Goal: Information Seeking & Learning: Learn about a topic

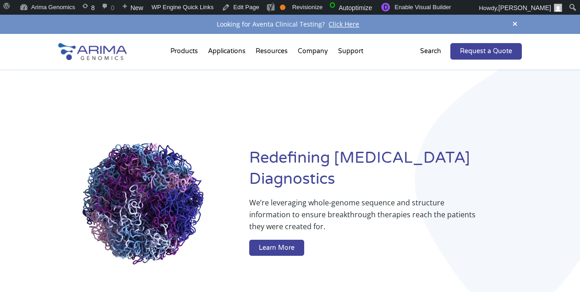
click at [429, 54] on p "Search" at bounding box center [430, 51] width 21 height 12
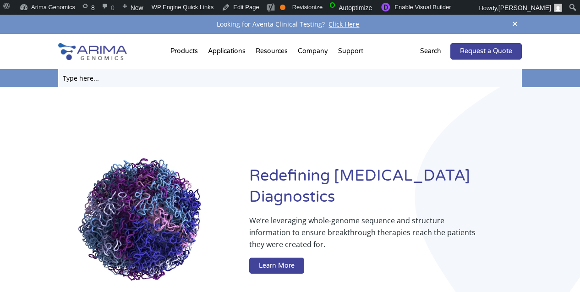
click at [375, 82] on input "text" at bounding box center [290, 78] width 464 height 18
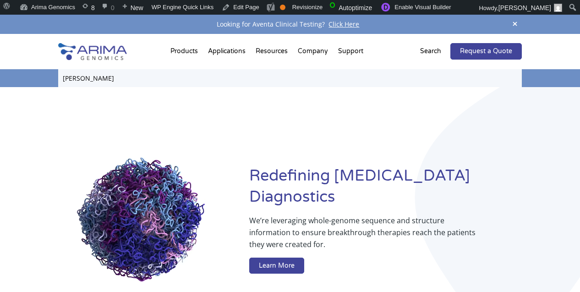
type input "gisela"
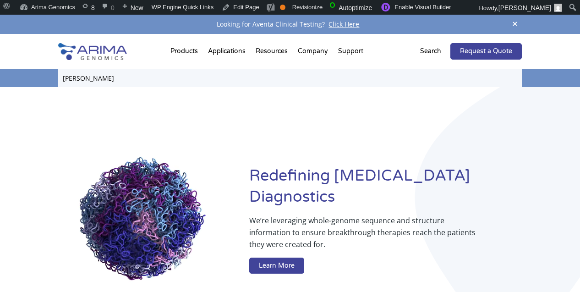
click input "Search" at bounding box center [0, 0] width 0 height 0
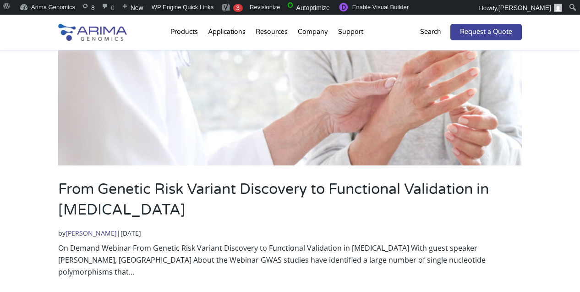
scroll to position [279, 0]
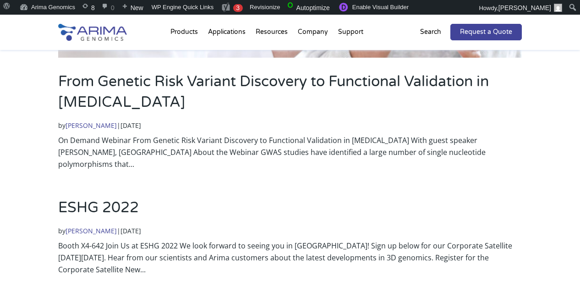
click at [102, 124] on link "Ibrahim Jivanjee" at bounding box center [90, 125] width 51 height 9
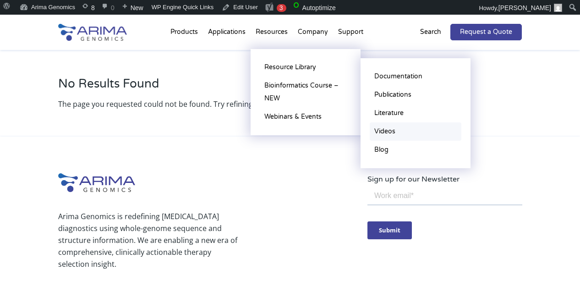
click at [387, 129] on link "Videos" at bounding box center [415, 131] width 92 height 18
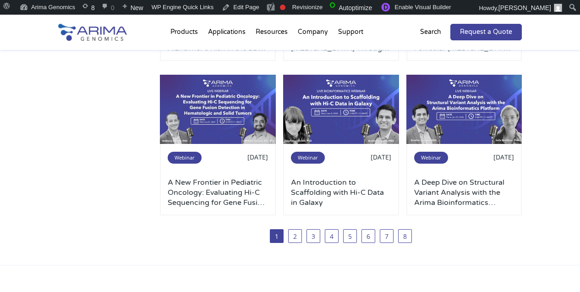
scroll to position [684, 0]
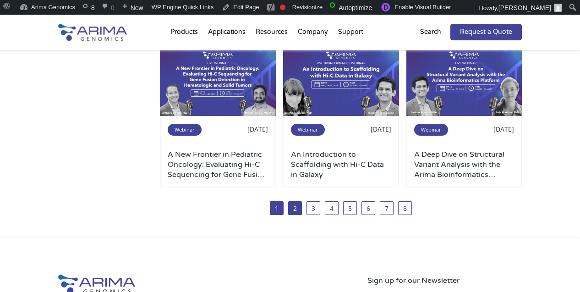
click at [296, 204] on link "2" at bounding box center [295, 208] width 14 height 14
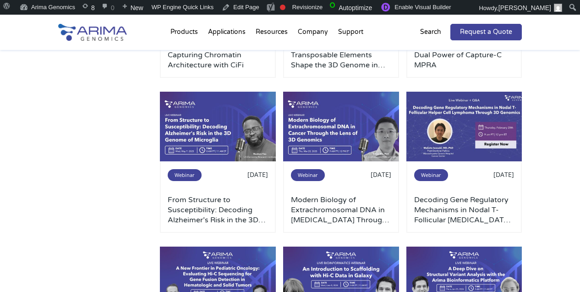
scroll to position [466, 0]
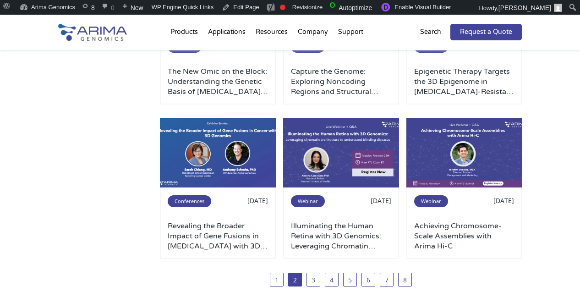
scroll to position [613, 0]
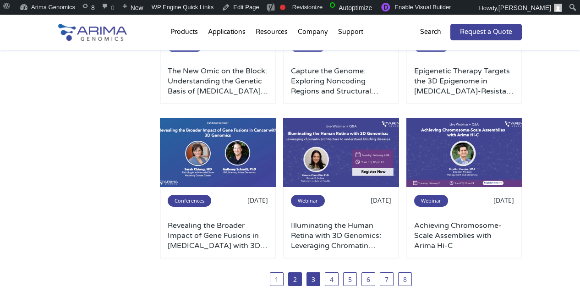
click at [311, 278] on link "3" at bounding box center [313, 279] width 14 height 14
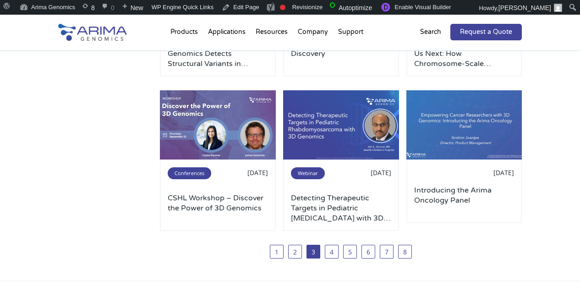
scroll to position [644, 0]
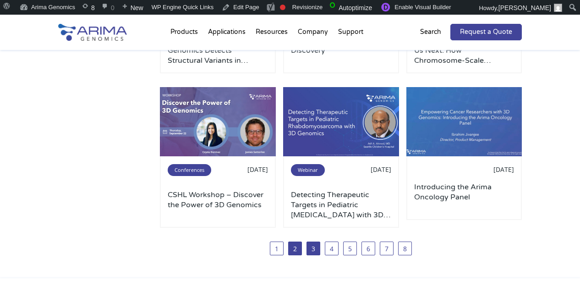
click at [300, 254] on link "2" at bounding box center [295, 248] width 14 height 14
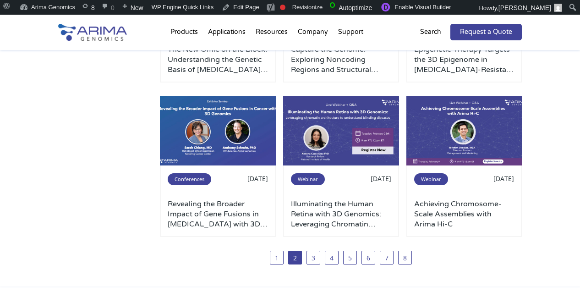
scroll to position [638, 0]
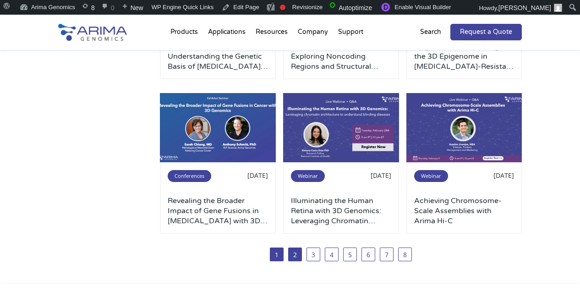
click at [282, 254] on link "1" at bounding box center [277, 254] width 14 height 14
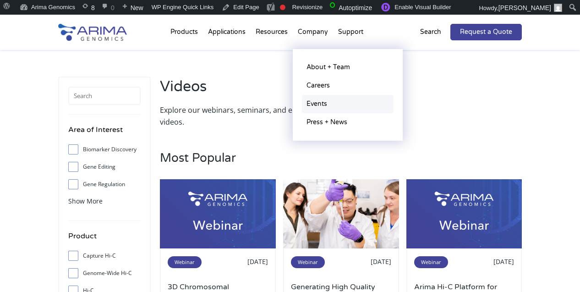
click at [312, 102] on link "Events" at bounding box center [348, 104] width 92 height 18
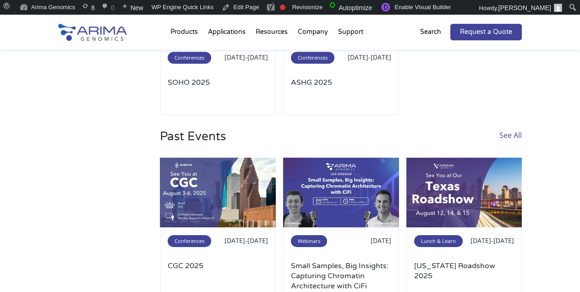
scroll to position [197, 0]
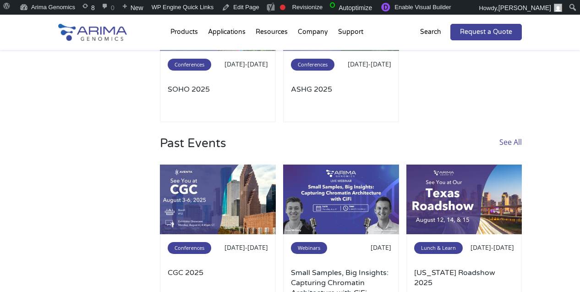
click at [516, 139] on link "See All" at bounding box center [510, 150] width 22 height 28
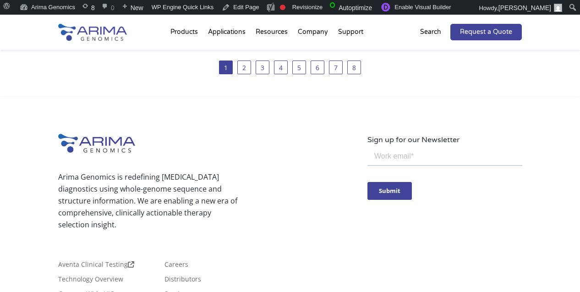
scroll to position [522, 0]
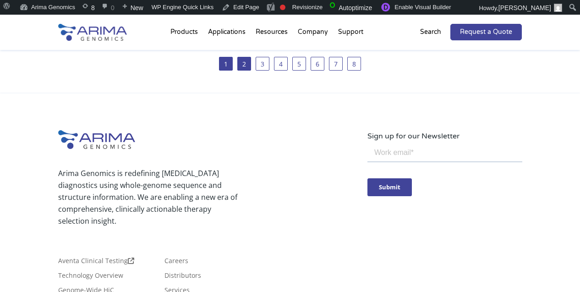
click at [242, 63] on link "2" at bounding box center [244, 64] width 14 height 14
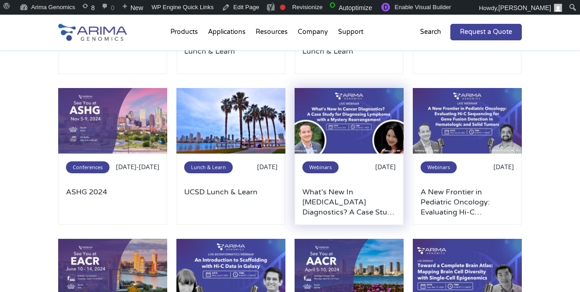
click at [348, 198] on h3 "What’s New In Cancer Diagnostics? A Case Study for Diagnosing Lymphoma with a M…" at bounding box center [348, 202] width 93 height 30
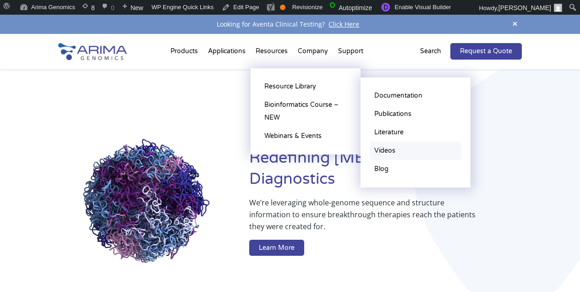
click at [387, 157] on link "Videos" at bounding box center [415, 150] width 92 height 18
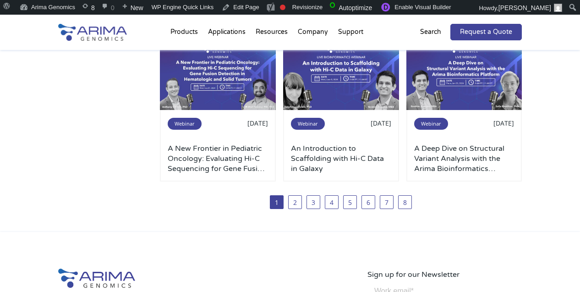
scroll to position [689, 0]
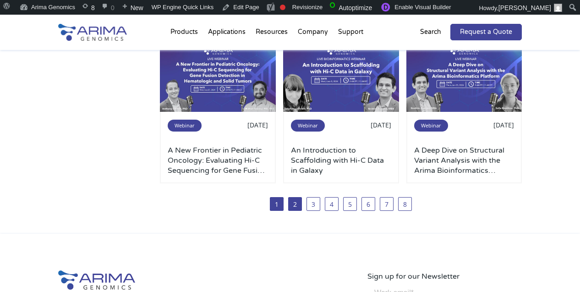
click at [299, 200] on link "2" at bounding box center [295, 204] width 14 height 14
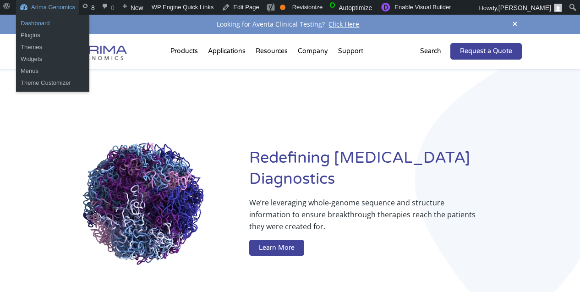
click at [40, 17] on link "Dashboard" at bounding box center [52, 23] width 73 height 12
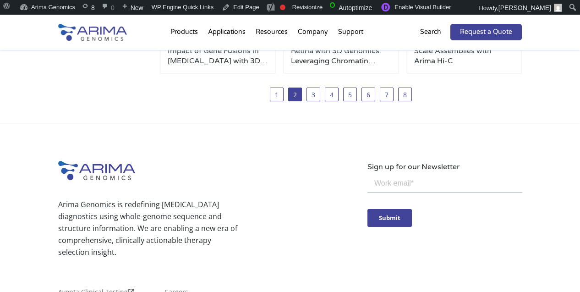
scroll to position [761, 0]
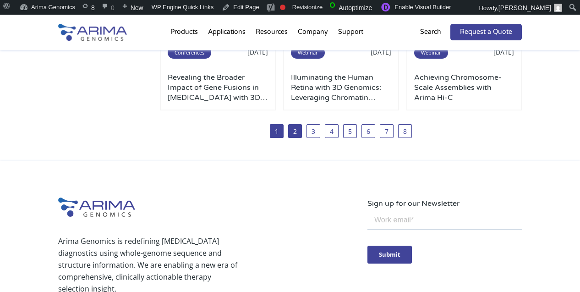
click at [282, 130] on link "1" at bounding box center [277, 131] width 14 height 14
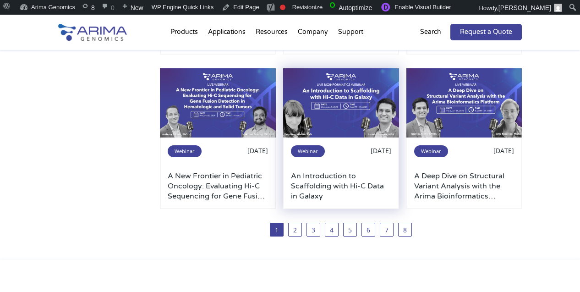
scroll to position [656, 0]
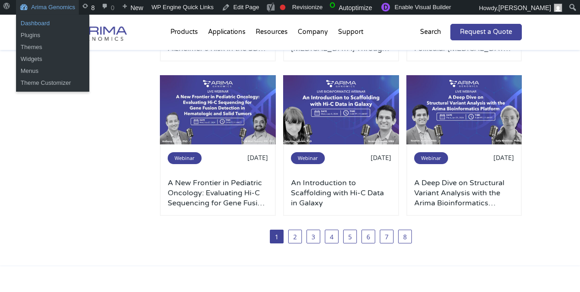
click at [48, 23] on link "Dashboard" at bounding box center [52, 23] width 73 height 12
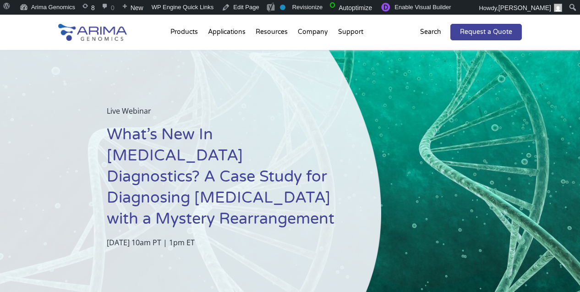
click at [179, 151] on h1 "What’s New In Cancer Diagnostics? A Case Study for Diagnosing Lymphoma with a M…" at bounding box center [221, 180] width 228 height 112
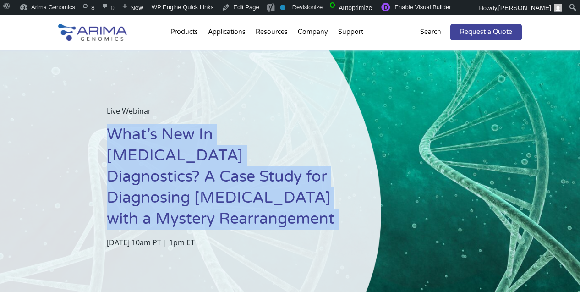
click at [179, 151] on h1 "What’s New In Cancer Diagnostics? A Case Study for Diagnosing Lymphoma with a M…" at bounding box center [221, 180] width 228 height 112
copy h1 "What’s New In [MEDICAL_DATA] Diagnostics? A Case Study for Diagnosing [MEDICAL_…"
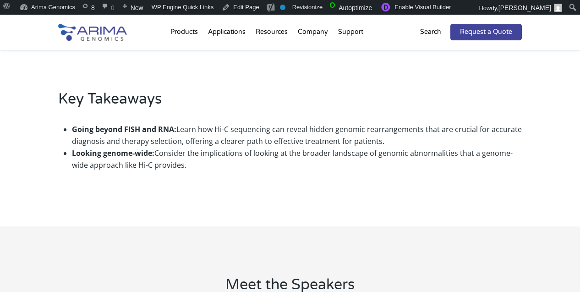
scroll to position [585, 0]
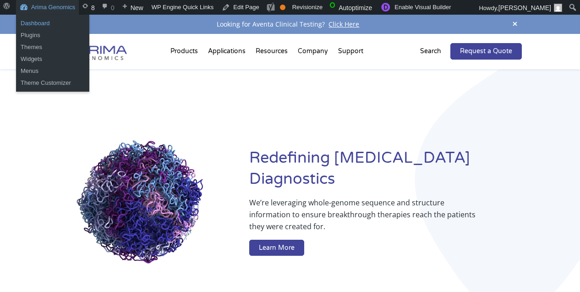
click at [27, 21] on link "Dashboard" at bounding box center [52, 23] width 73 height 12
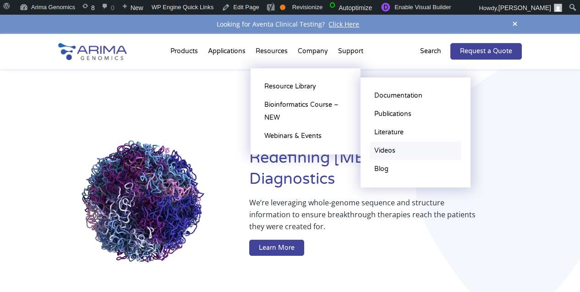
click at [383, 147] on link "Videos" at bounding box center [415, 150] width 92 height 18
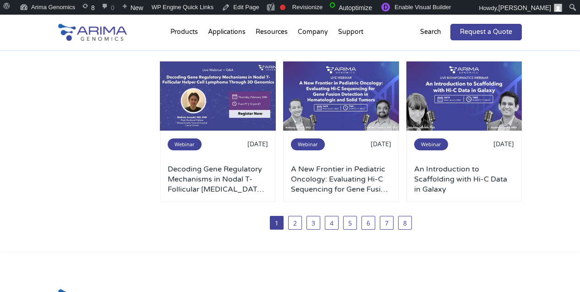
scroll to position [678, 0]
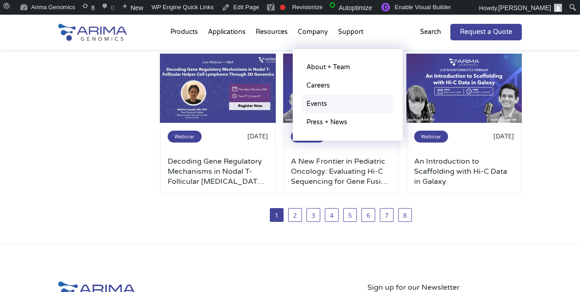
click at [317, 102] on link "Events" at bounding box center [348, 104] width 92 height 18
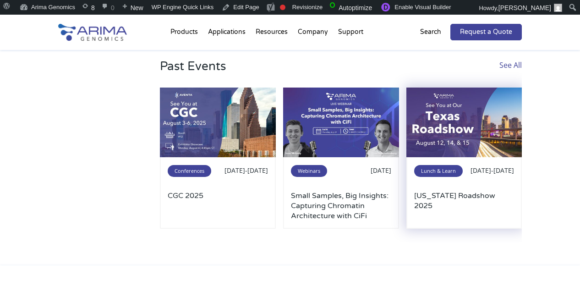
scroll to position [273, 0]
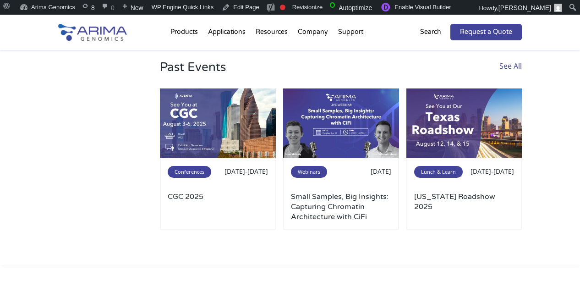
click at [507, 69] on link "See All" at bounding box center [510, 74] width 22 height 28
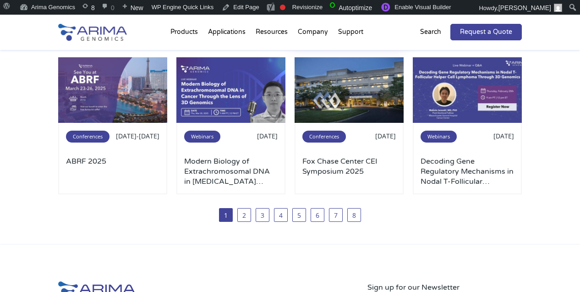
scroll to position [370, 0]
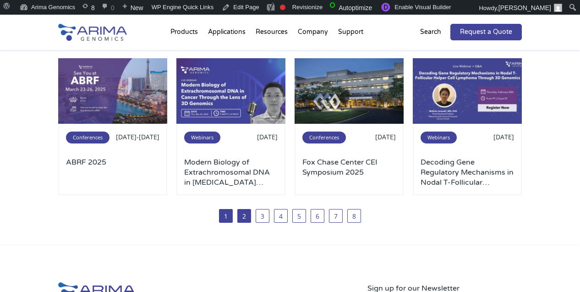
click at [248, 210] on link "2" at bounding box center [244, 216] width 14 height 14
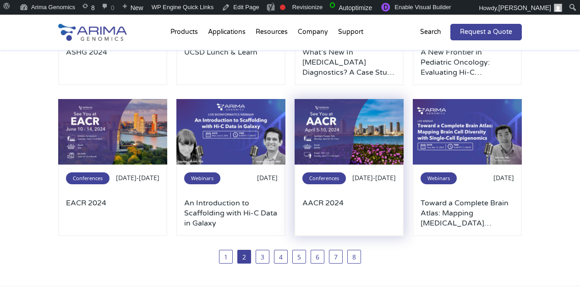
scroll to position [331, 0]
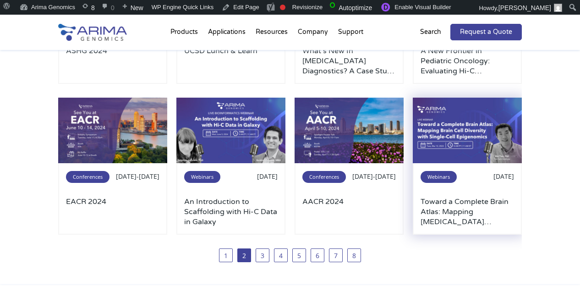
click at [425, 131] on img at bounding box center [466, 130] width 109 height 65
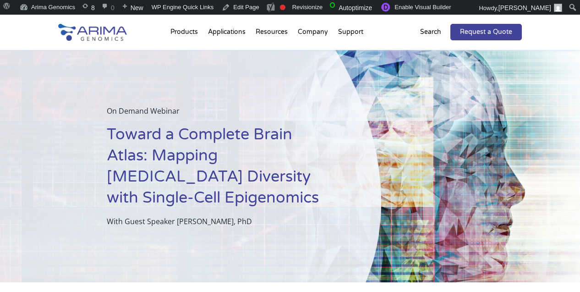
click at [203, 151] on h1 "Toward a Complete Brain Atlas: Mapping [MEDICAL_DATA] Diversity with Single-Cel…" at bounding box center [221, 169] width 228 height 91
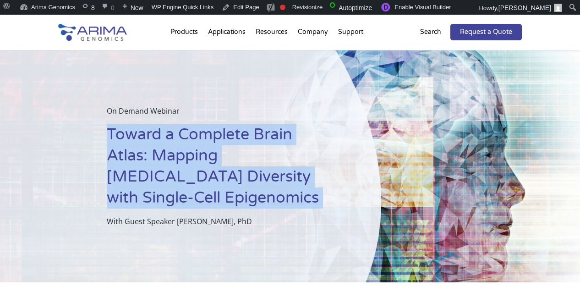
click at [203, 151] on h1 "Toward a Complete Brain Atlas: Mapping [MEDICAL_DATA] Diversity with Single-Cel…" at bounding box center [221, 169] width 228 height 91
copy h1 "Toward a Complete Brain Atlas: Mapping [MEDICAL_DATA] Diversity with Single-Cel…"
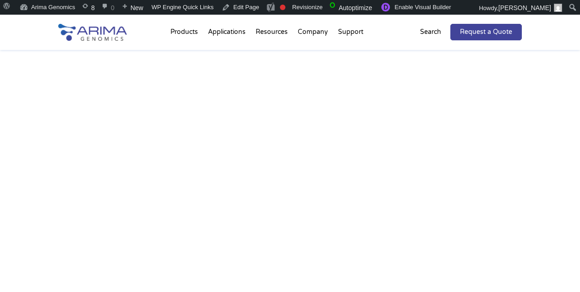
scroll to position [365, 0]
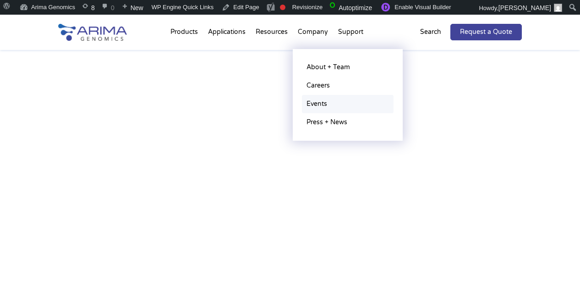
click at [320, 109] on link "Events" at bounding box center [348, 104] width 92 height 18
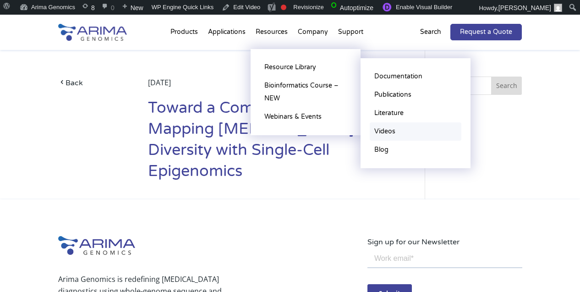
click at [383, 131] on link "Videos" at bounding box center [415, 131] width 92 height 18
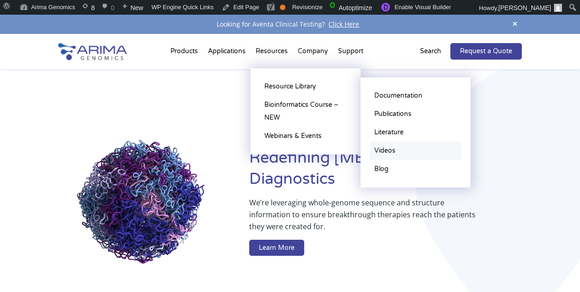
click at [388, 150] on link "Videos" at bounding box center [415, 150] width 92 height 18
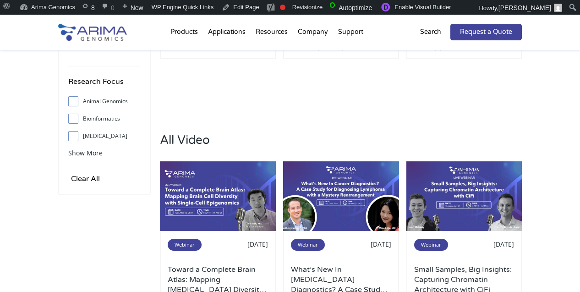
scroll to position [264, 0]
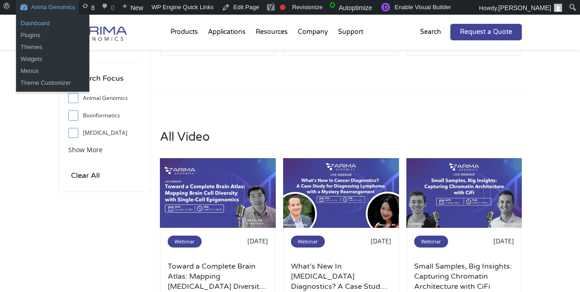
click at [34, 17] on link "Dashboard" at bounding box center [52, 23] width 73 height 12
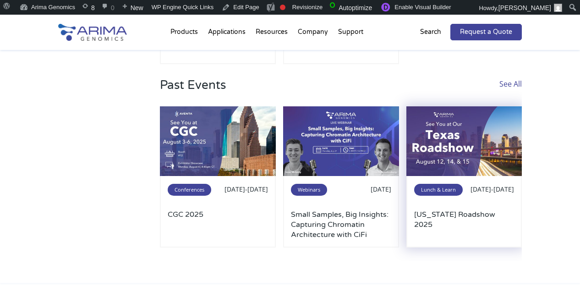
scroll to position [259, 0]
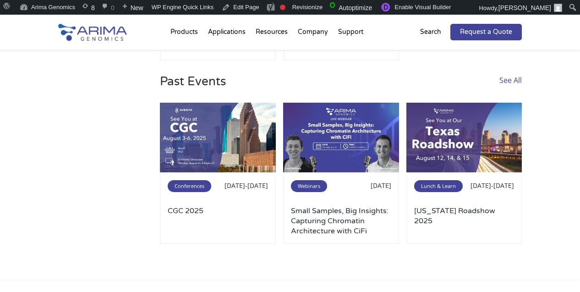
click at [503, 81] on link "See All" at bounding box center [510, 88] width 22 height 28
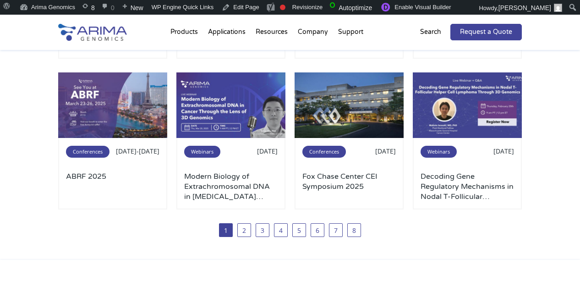
scroll to position [360, 0]
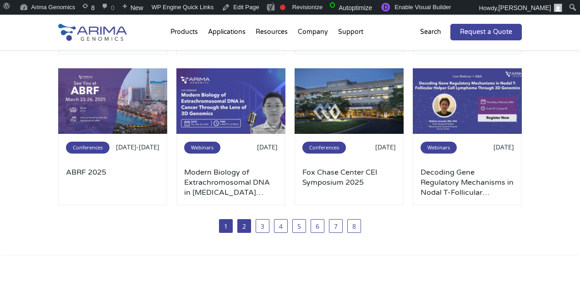
click at [244, 230] on link "2" at bounding box center [244, 226] width 14 height 14
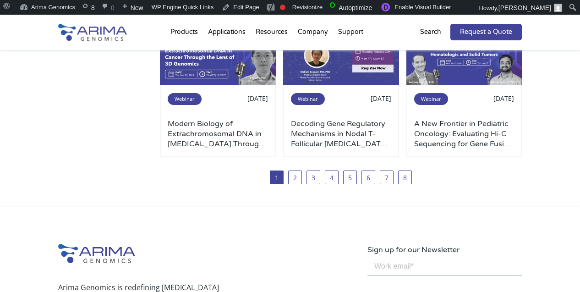
scroll to position [720, 0]
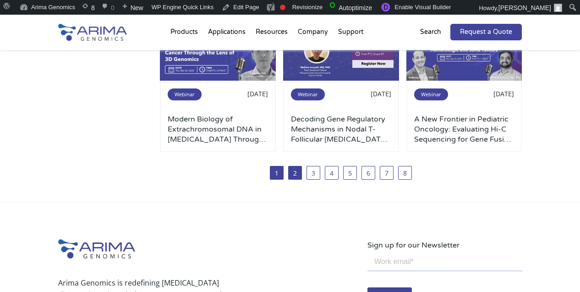
click at [298, 175] on link "2" at bounding box center [295, 173] width 14 height 14
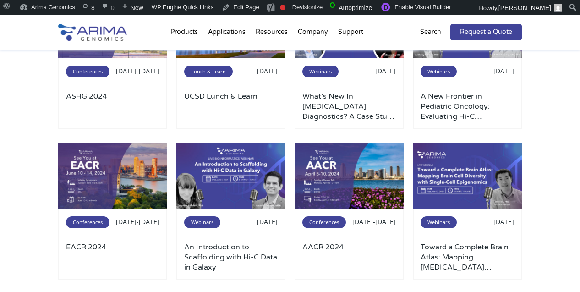
scroll to position [396, 0]
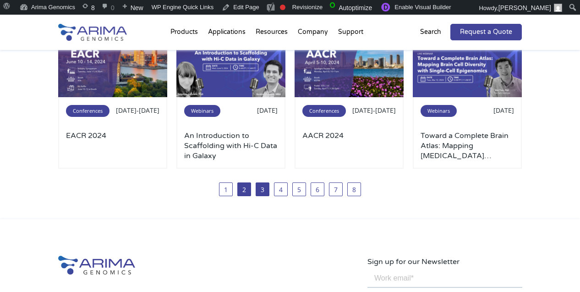
click at [259, 190] on link "3" at bounding box center [262, 189] width 14 height 14
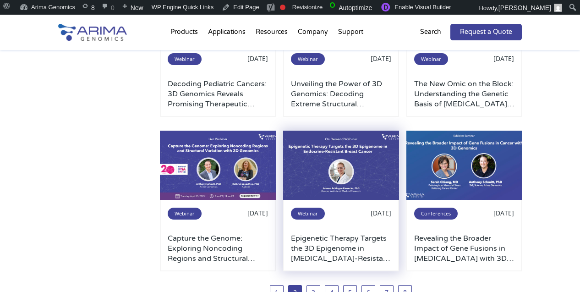
scroll to position [608, 0]
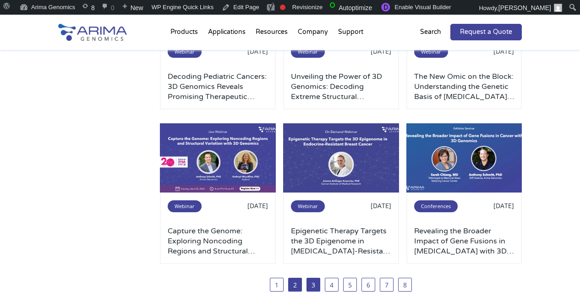
click at [316, 288] on link "3" at bounding box center [313, 284] width 14 height 14
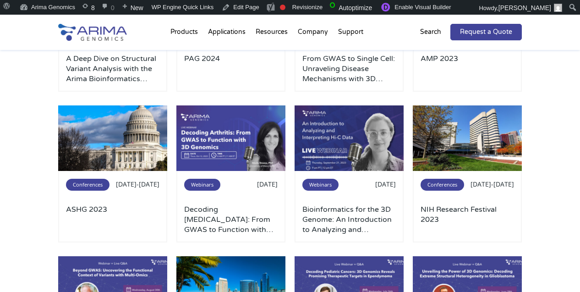
scroll to position [175, 0]
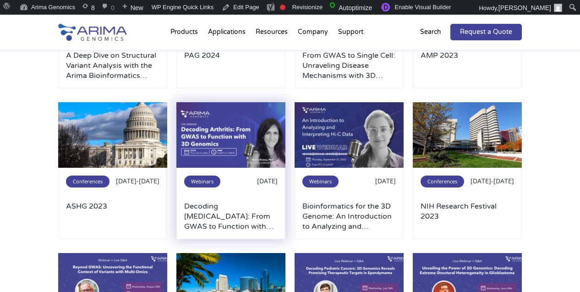
click at [247, 144] on img at bounding box center [230, 134] width 109 height 65
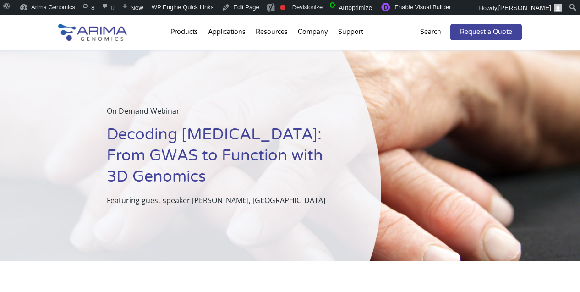
click at [209, 143] on h1 "Decoding Arthritis: From GWAS to Function with 3D Genomics" at bounding box center [221, 159] width 228 height 70
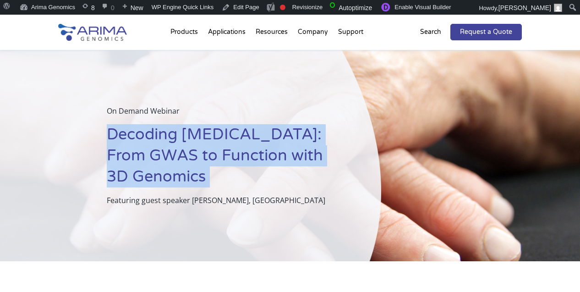
click at [209, 143] on h1 "Decoding Arthritis: From GWAS to Function with 3D Genomics" at bounding box center [221, 159] width 228 height 70
copy h1 "Decoding Arthritis: From GWAS to Function with 3D Genomics"
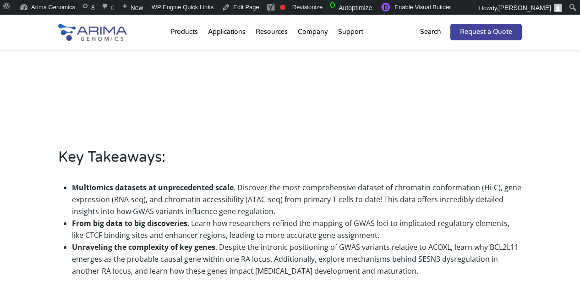
scroll to position [507, 0]
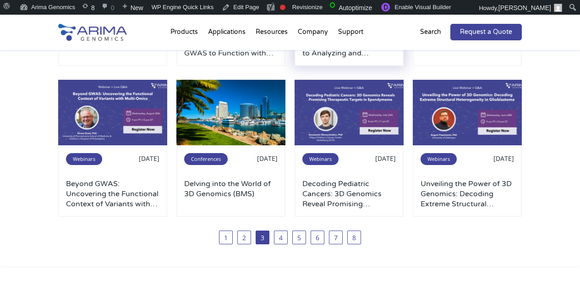
scroll to position [353, 0]
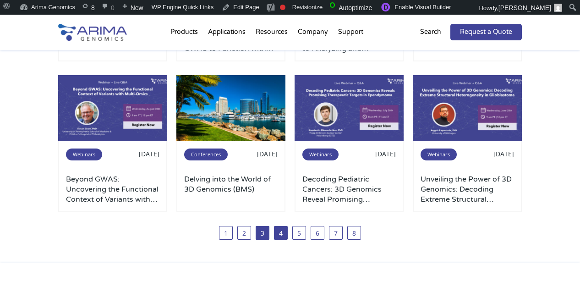
click at [278, 233] on link "4" at bounding box center [281, 233] width 14 height 14
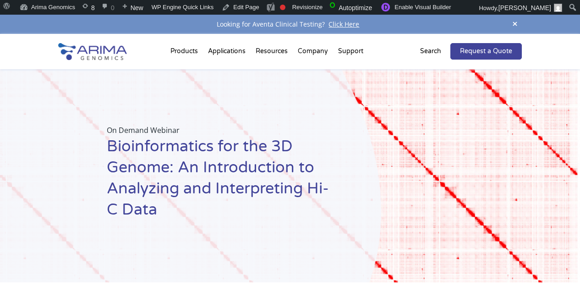
click at [228, 167] on h1 "Bioinformatics for the 3D Genome: An Introduction to Analyzing and Interpreting…" at bounding box center [221, 181] width 228 height 91
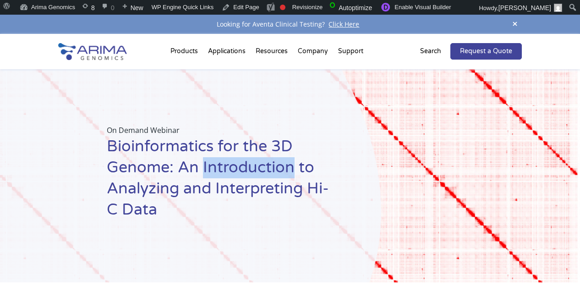
click at [228, 167] on h1 "Bioinformatics for the 3D Genome: An Introduction to Analyzing and Interpreting…" at bounding box center [221, 181] width 228 height 91
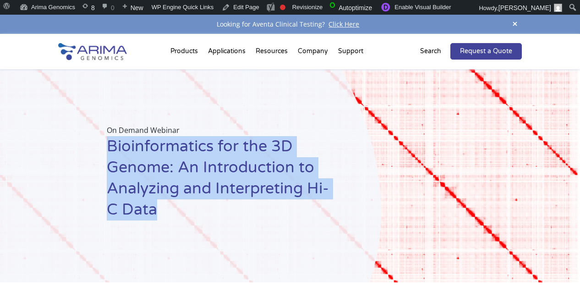
click at [228, 167] on h1 "Bioinformatics for the 3D Genome: An Introduction to Analyzing and Interpreting…" at bounding box center [221, 181] width 228 height 91
copy h1 "Bioinformatics for the 3D Genome: An Introduction to Analyzing and Interpreting…"
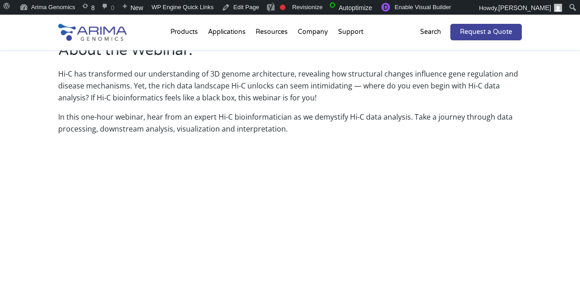
scroll to position [294, 0]
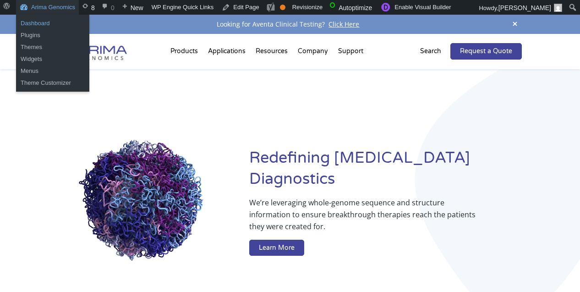
click at [44, 22] on link "Dashboard" at bounding box center [52, 23] width 73 height 12
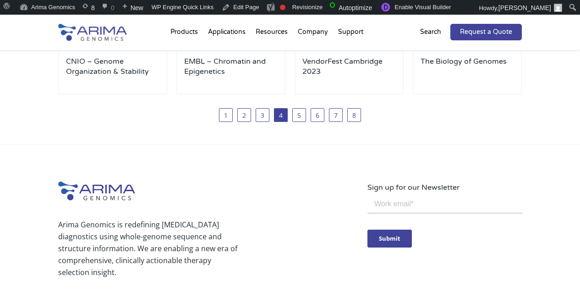
scroll to position [470, 0]
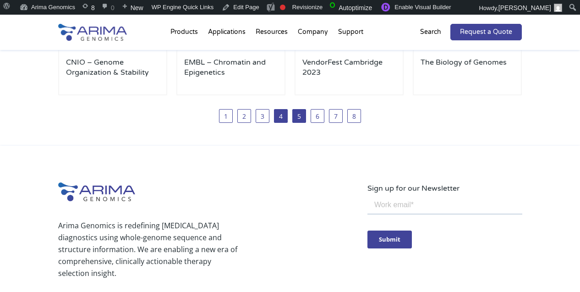
click at [301, 116] on link "5" at bounding box center [299, 116] width 14 height 14
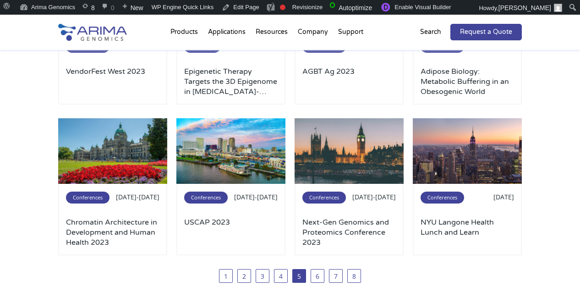
scroll to position [317, 0]
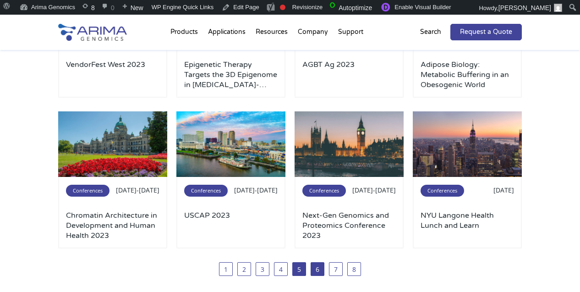
click at [312, 267] on link "6" at bounding box center [317, 269] width 14 height 14
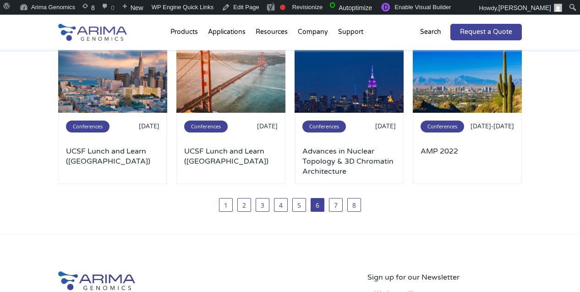
scroll to position [384, 0]
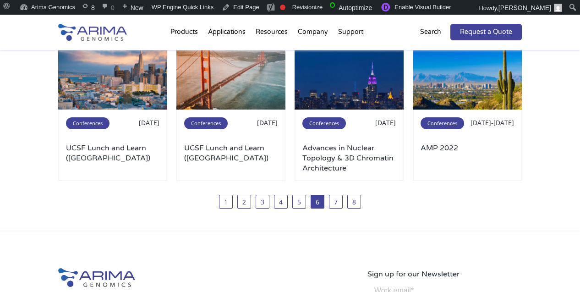
click at [100, 40] on link at bounding box center [92, 38] width 69 height 10
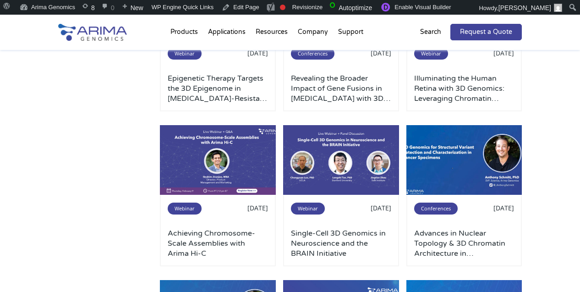
scroll to position [452, 0]
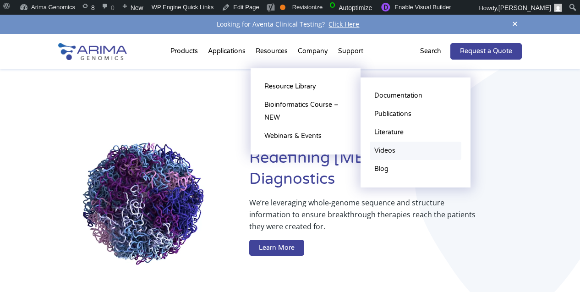
click at [390, 155] on link "Videos" at bounding box center [415, 150] width 92 height 18
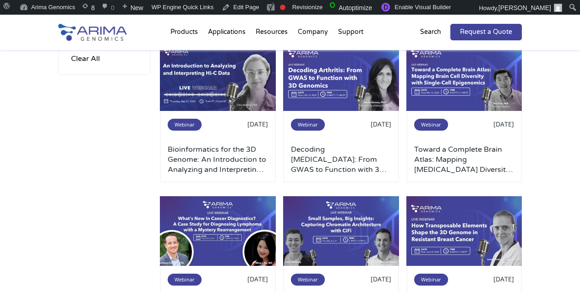
scroll to position [388, 0]
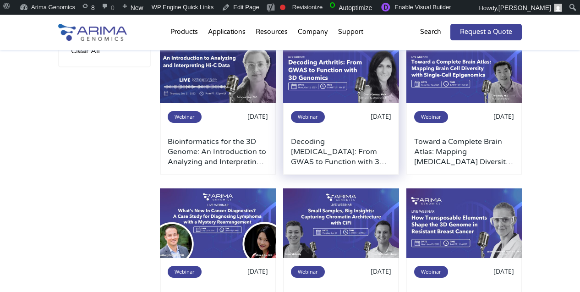
click at [321, 105] on div "Webinar 08.21.2025 Decoding Arthritis: From GWAS to Function with 3D Genomics" at bounding box center [341, 138] width 116 height 71
click at [321, 88] on img at bounding box center [341, 68] width 116 height 70
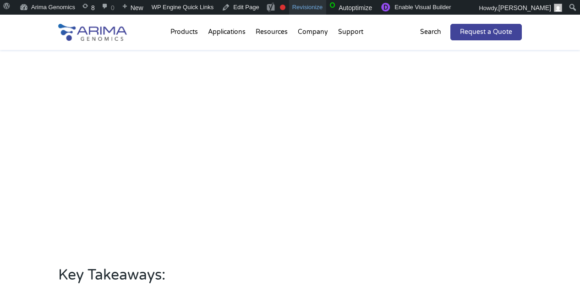
scroll to position [375, 0]
